Goal: Navigation & Orientation: Find specific page/section

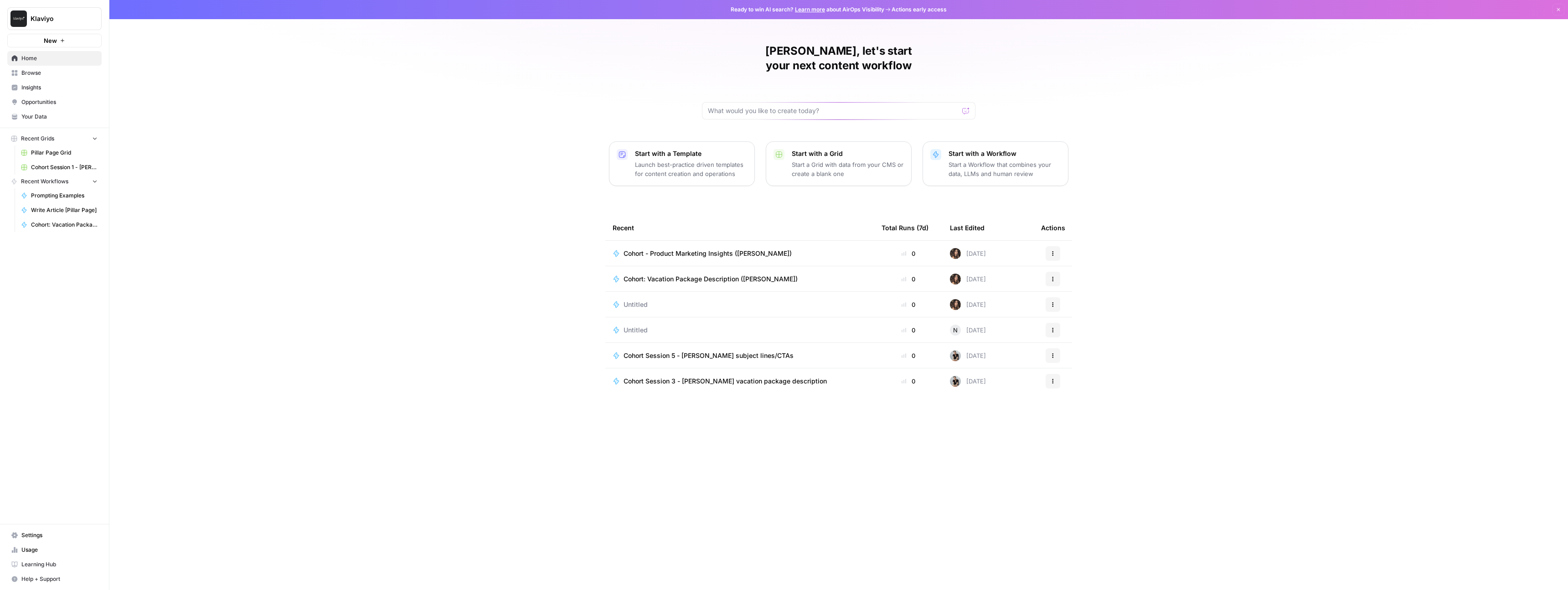
click at [23, 59] on span "Home" at bounding box center [59, 58] width 76 height 8
click at [41, 18] on span "Klaviyo" at bounding box center [58, 18] width 55 height 9
click at [44, 64] on span "Klaviyo" at bounding box center [84, 68] width 112 height 9
